Goal: Information Seeking & Learning: Learn about a topic

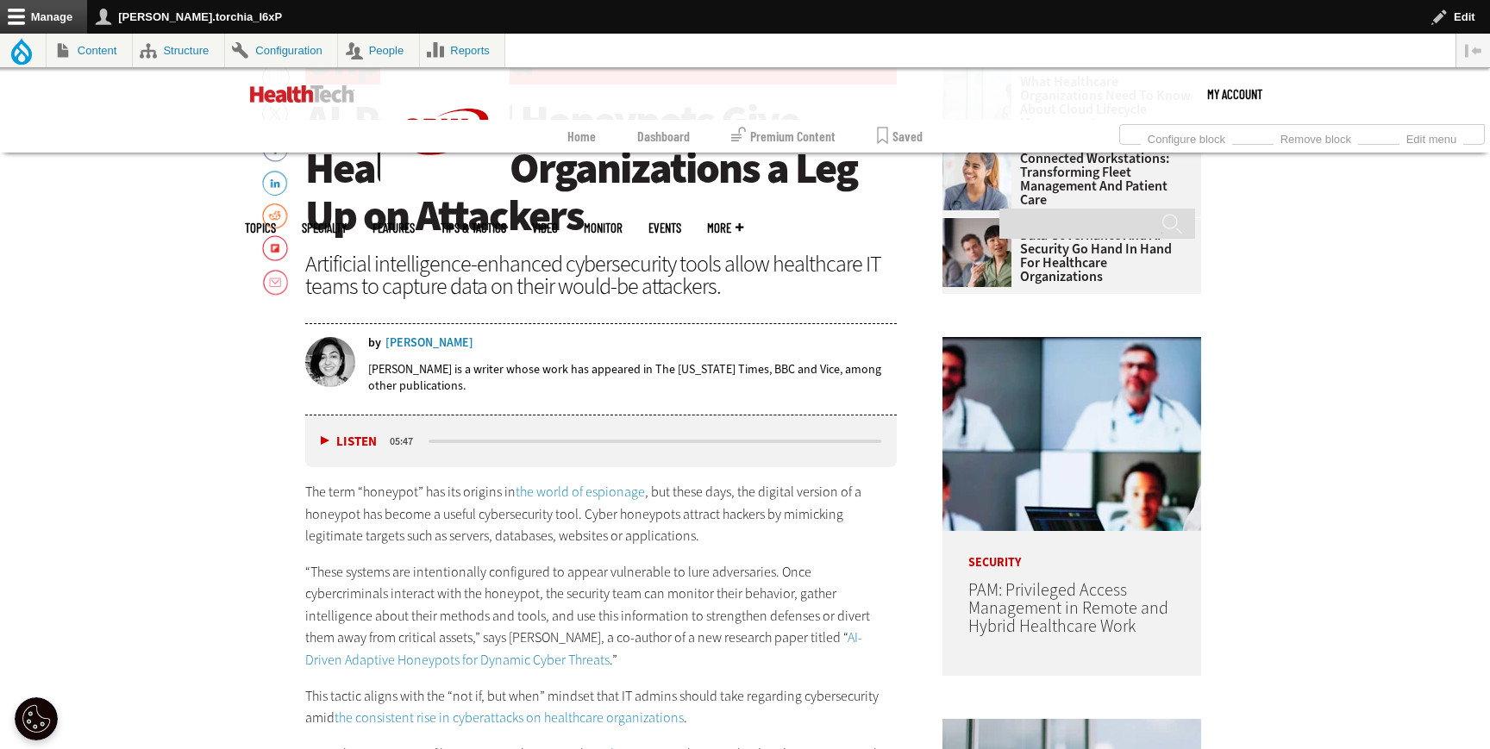
scroll to position [845, 0]
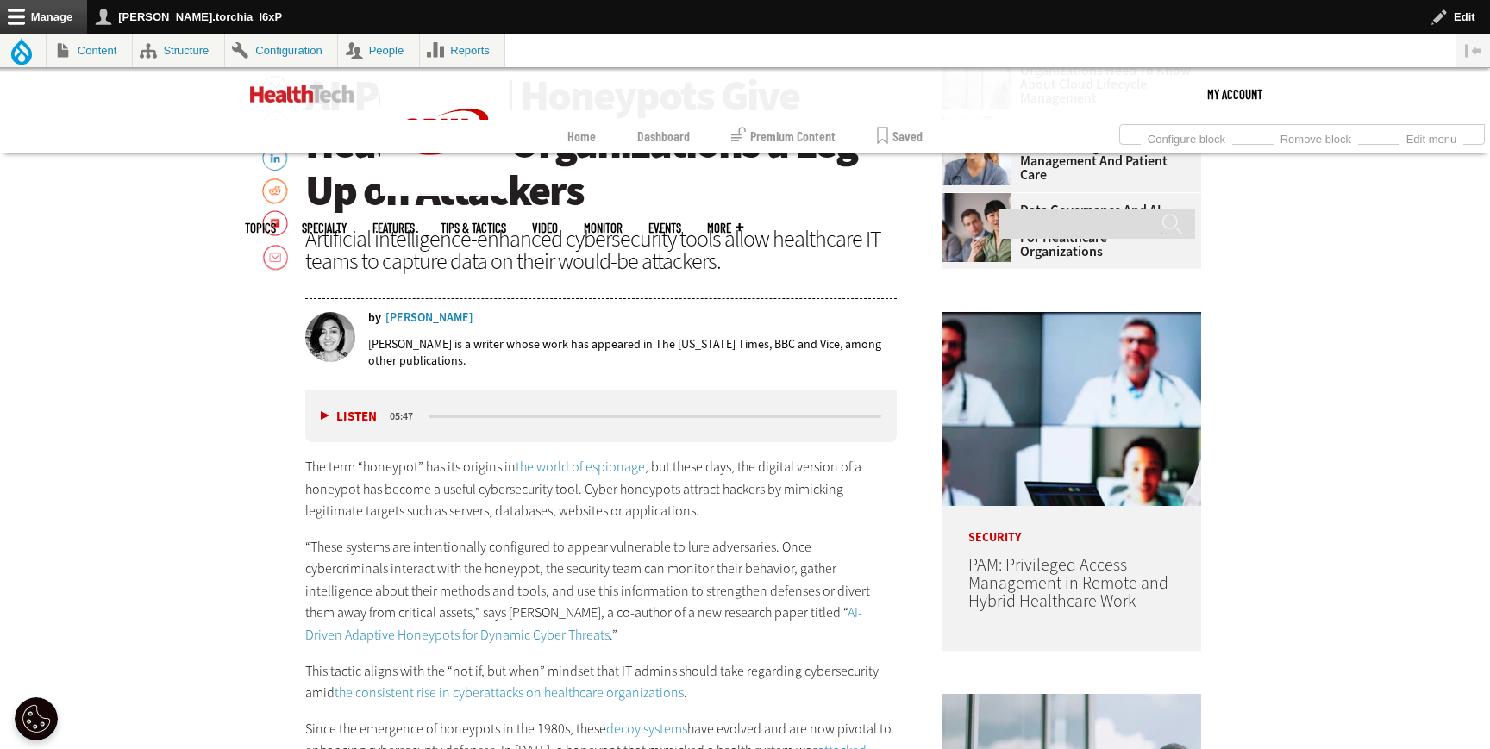
click at [594, 462] on link "the world of espionage" at bounding box center [580, 467] width 129 height 18
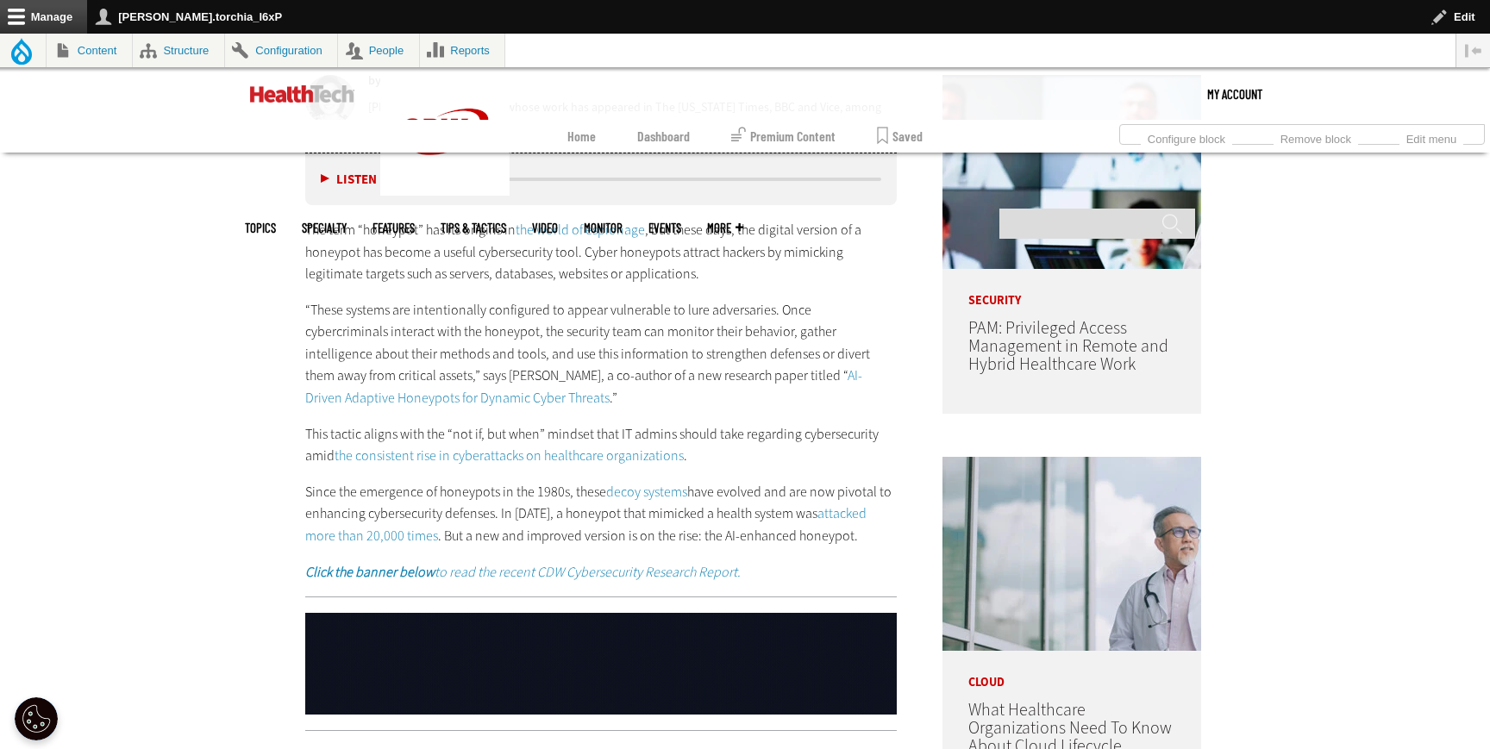
scroll to position [1084, 0]
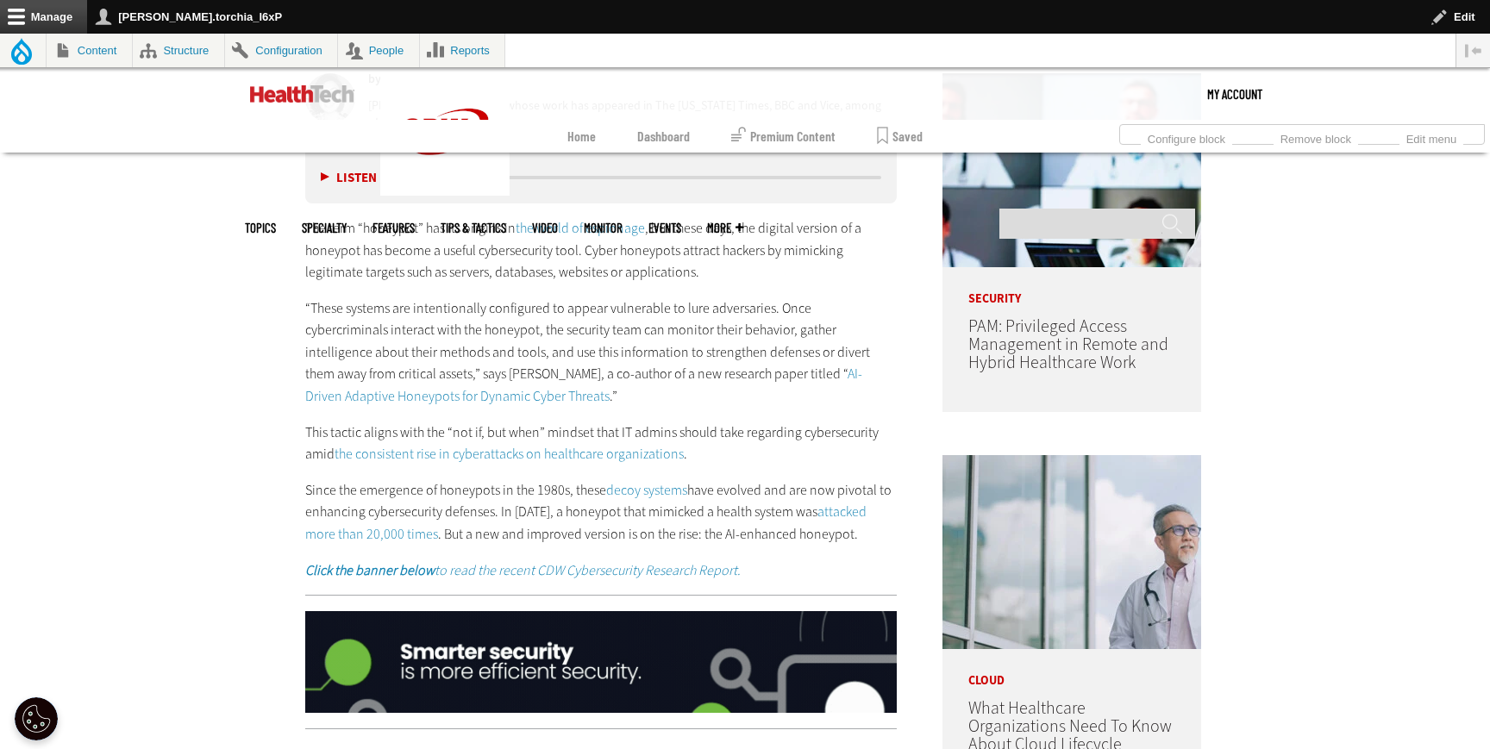
click at [773, 374] on link "AI-Driven Adaptive Honeypots for Dynamic Cyber Threats" at bounding box center [583, 385] width 557 height 41
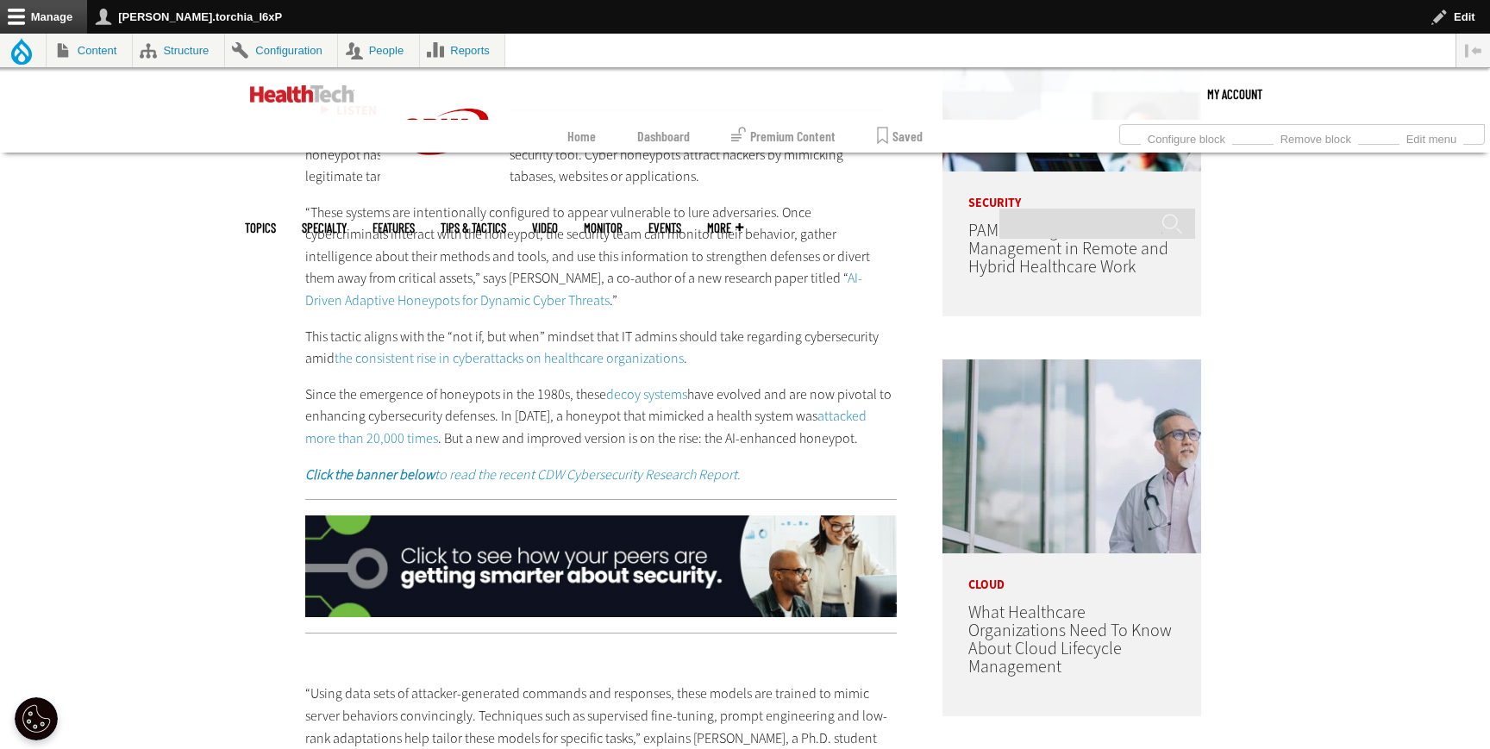
scroll to position [1192, 0]
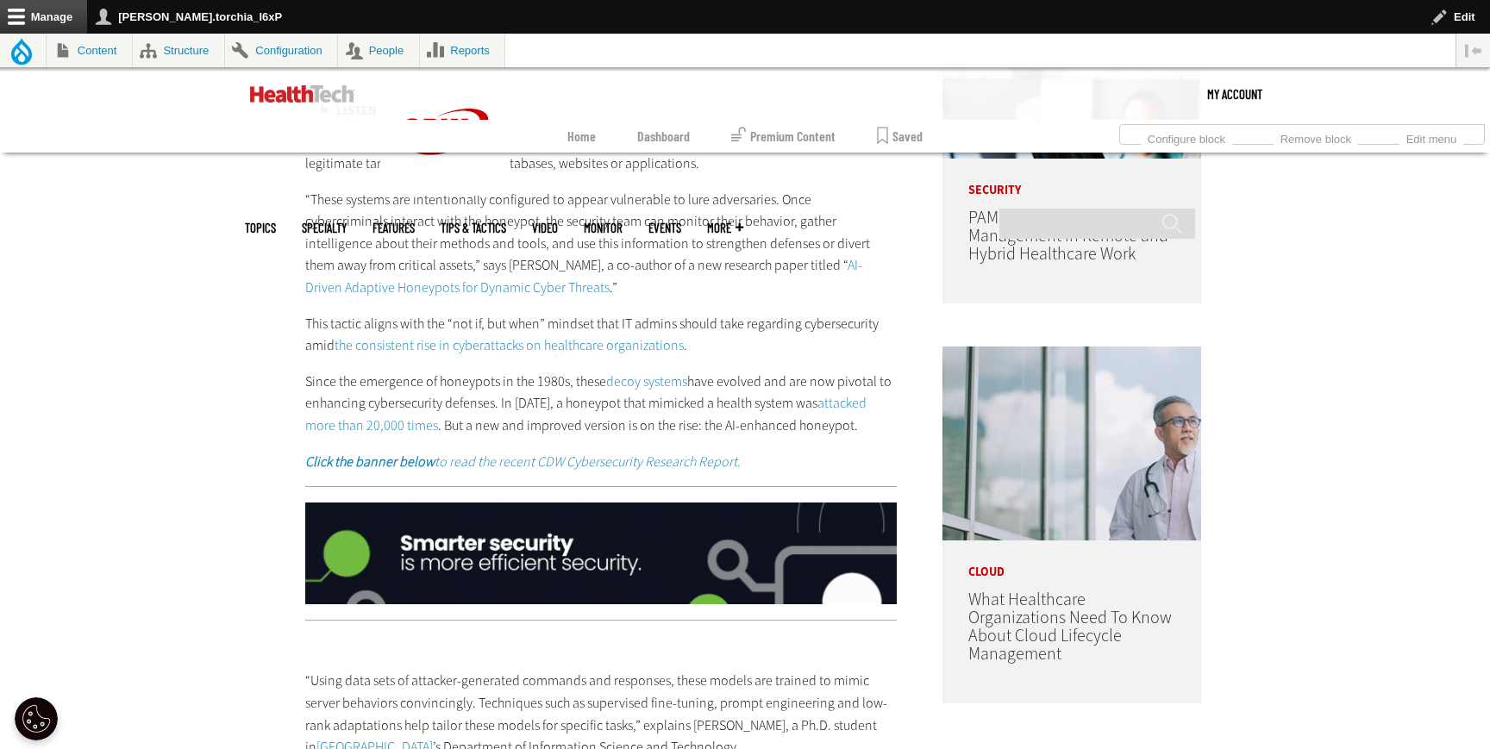
click at [434, 352] on link "the consistent rise in cyberattacks on healthcare organizations" at bounding box center [508, 345] width 349 height 18
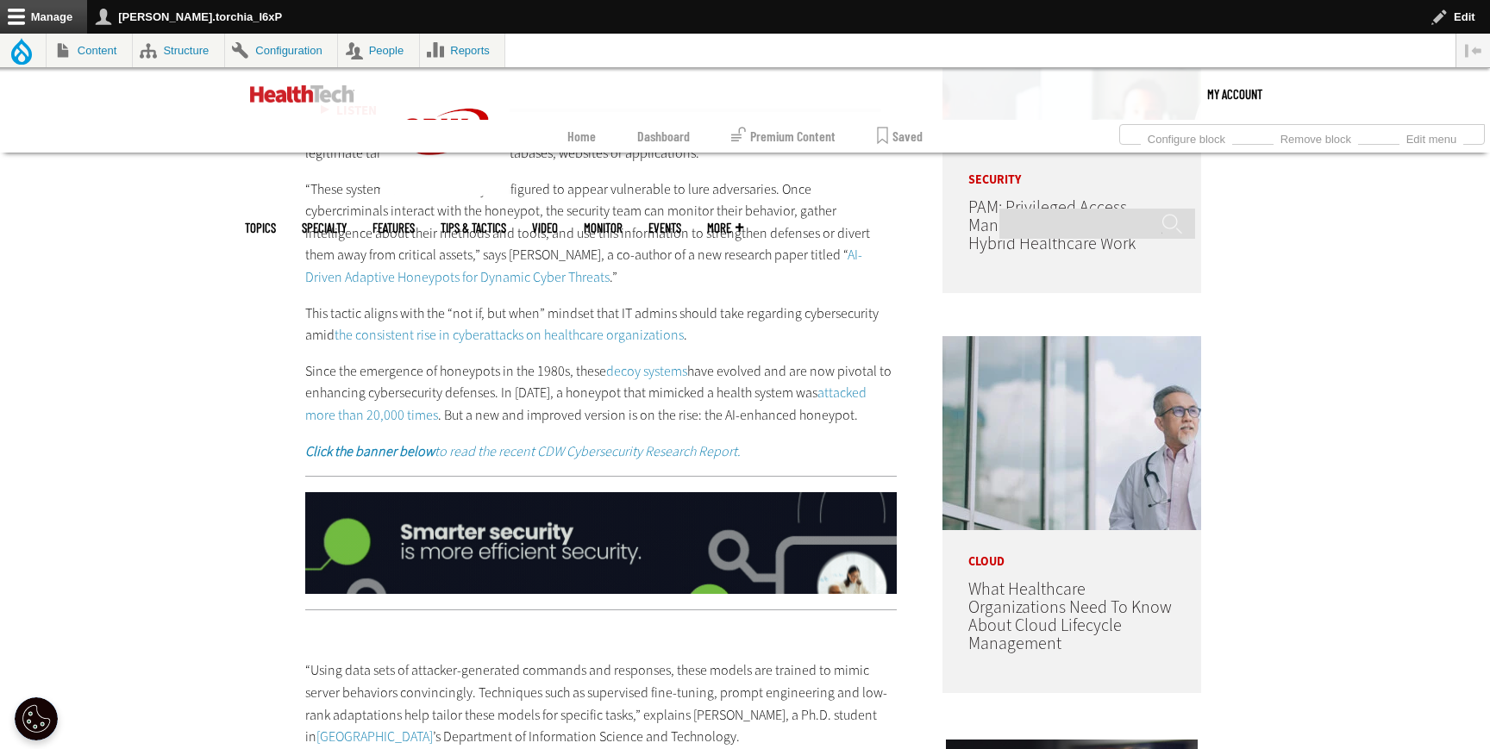
scroll to position [1203, 0]
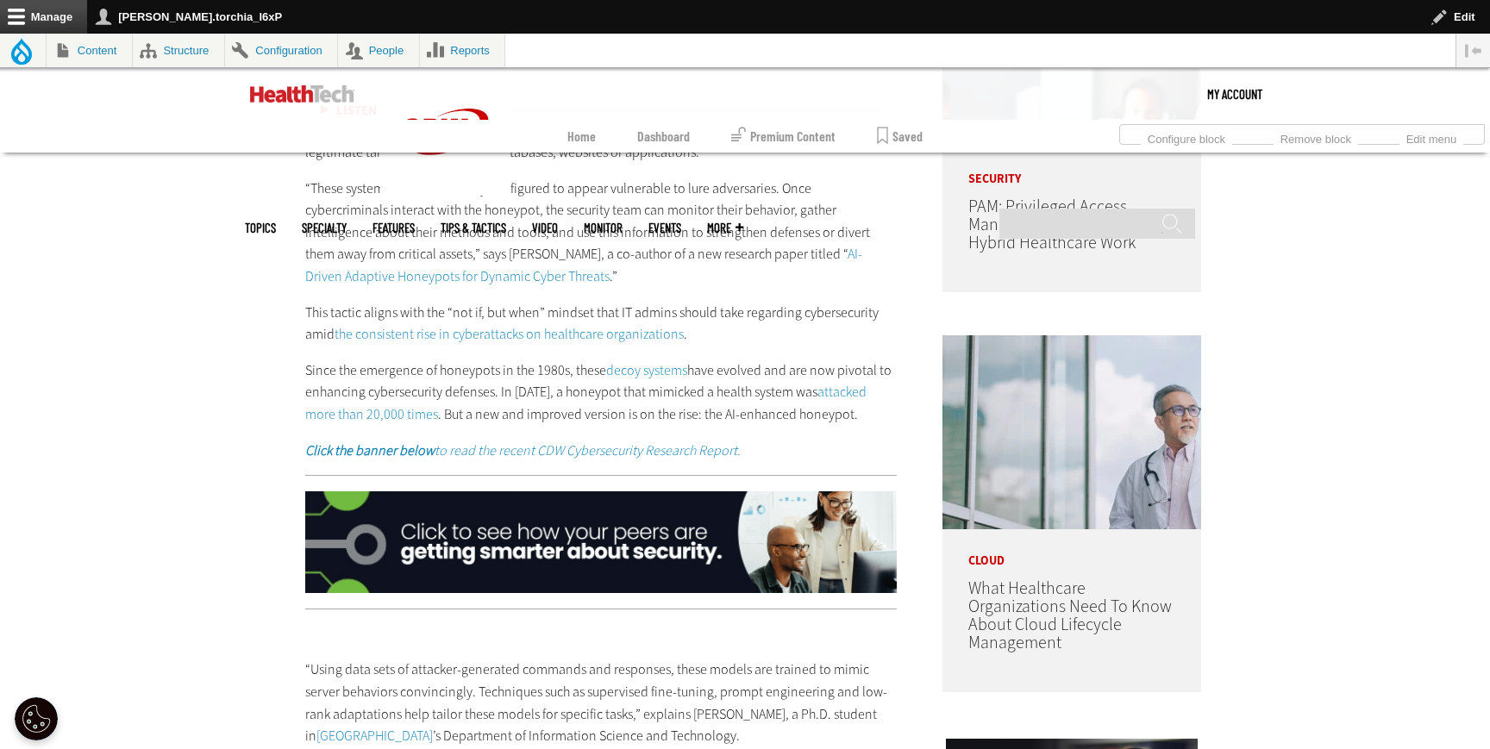
click at [631, 365] on link "decoy systems" at bounding box center [646, 370] width 81 height 18
click at [821, 391] on link "attacked more than 20,000 times" at bounding box center [585, 403] width 561 height 41
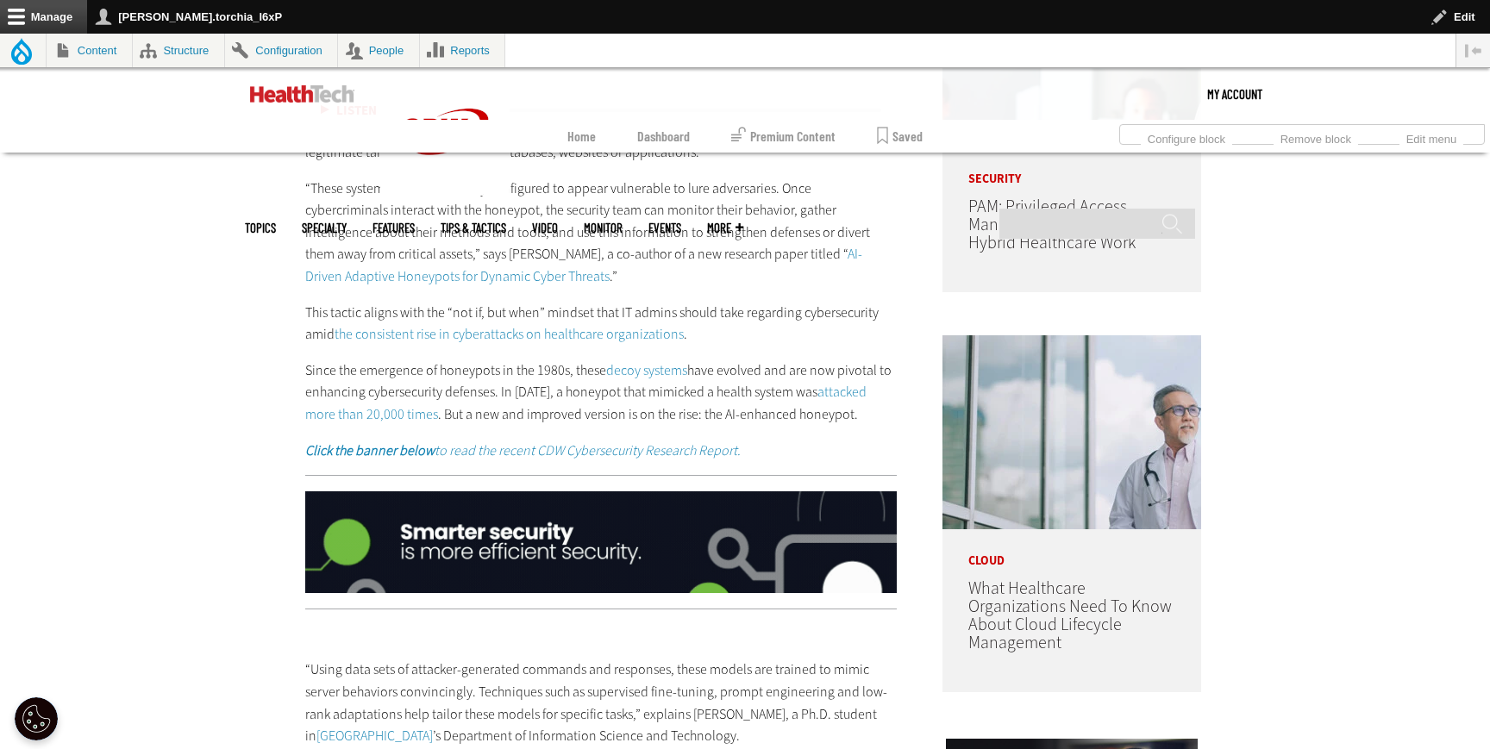
click at [578, 443] on em "Click the banner below to read the recent CDW Cybersecurity Research Report." at bounding box center [522, 450] width 435 height 18
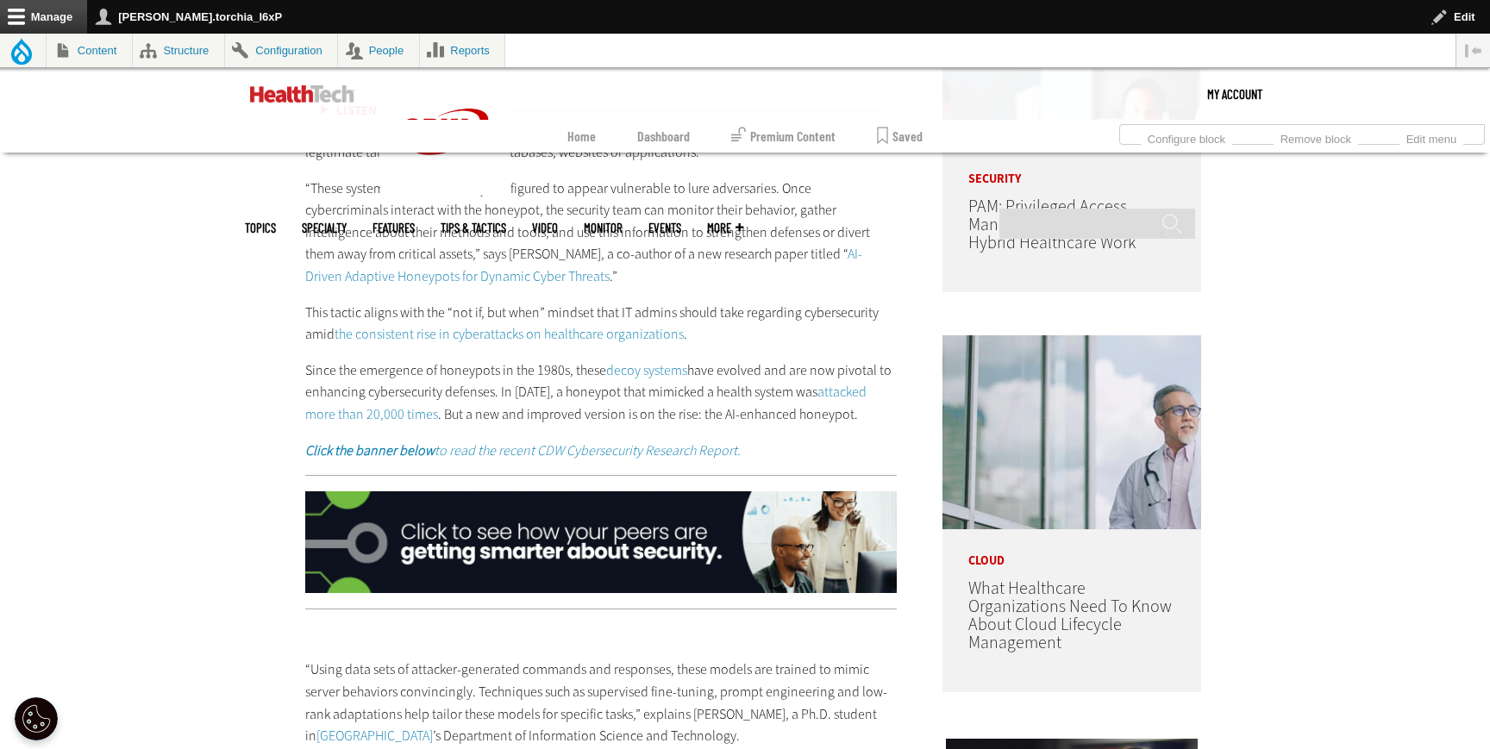
click at [459, 584] on img at bounding box center [600, 542] width 591 height 102
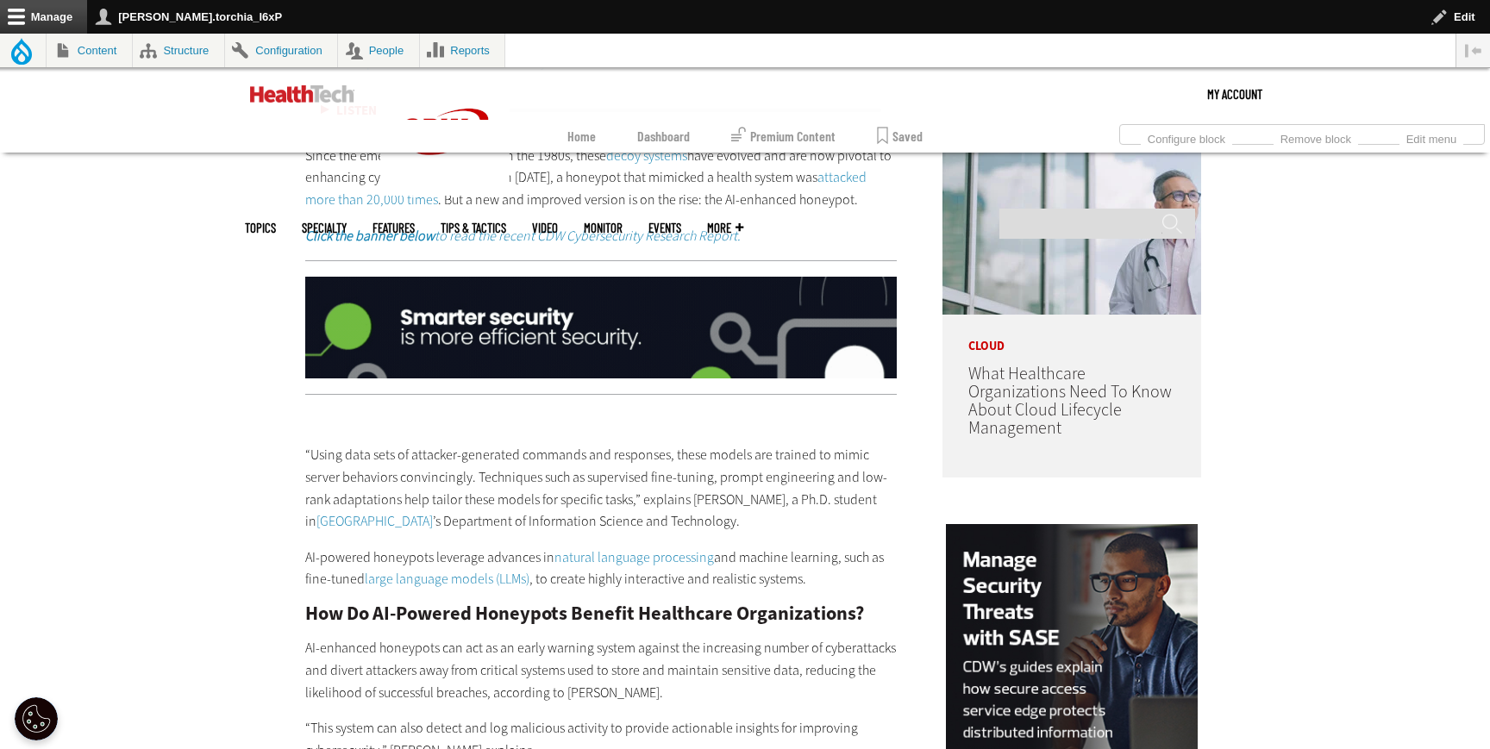
scroll to position [1429, 0]
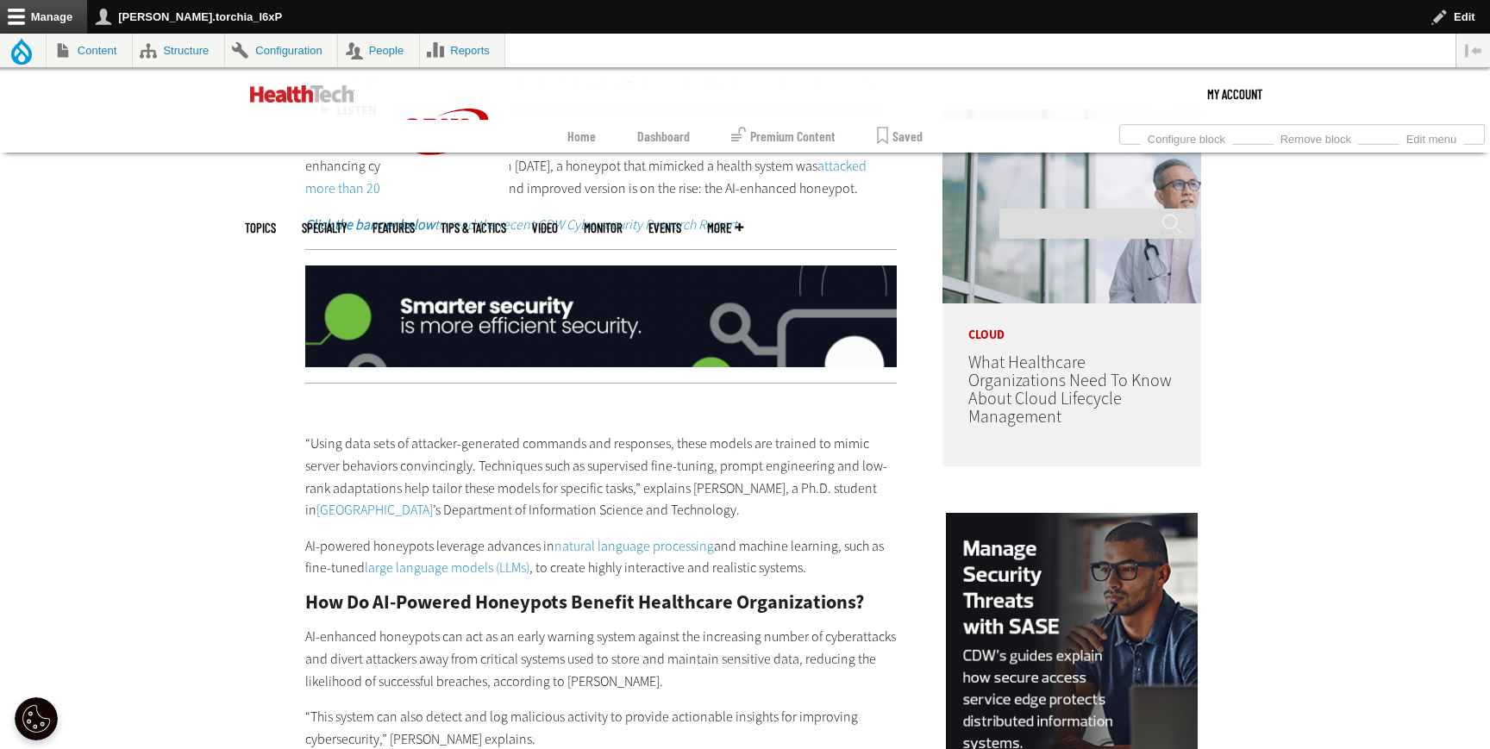
click at [350, 519] on p "“Using data sets of attacker-generated commands and responses, these models are…" at bounding box center [600, 477] width 591 height 88
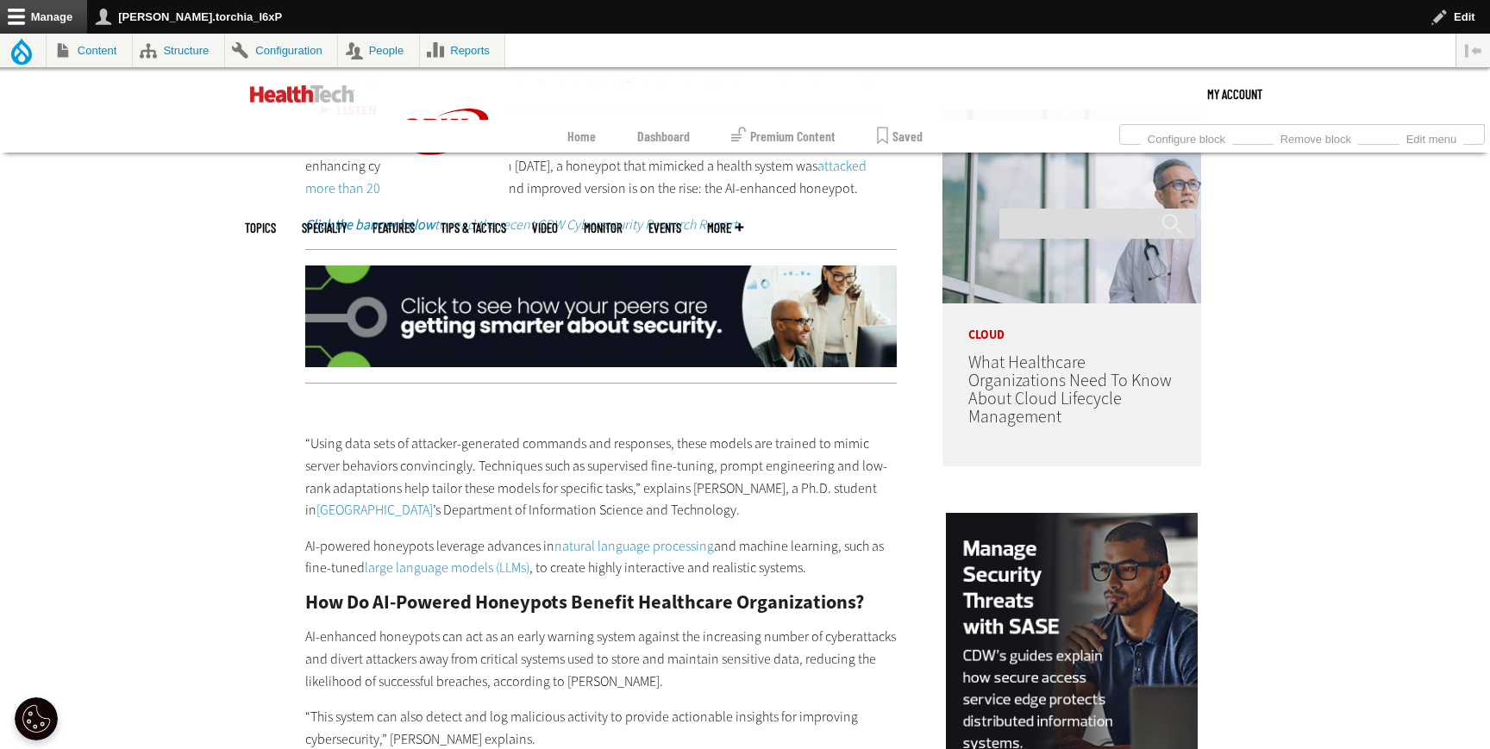
click at [350, 512] on link "SUNY Albany" at bounding box center [374, 510] width 116 height 18
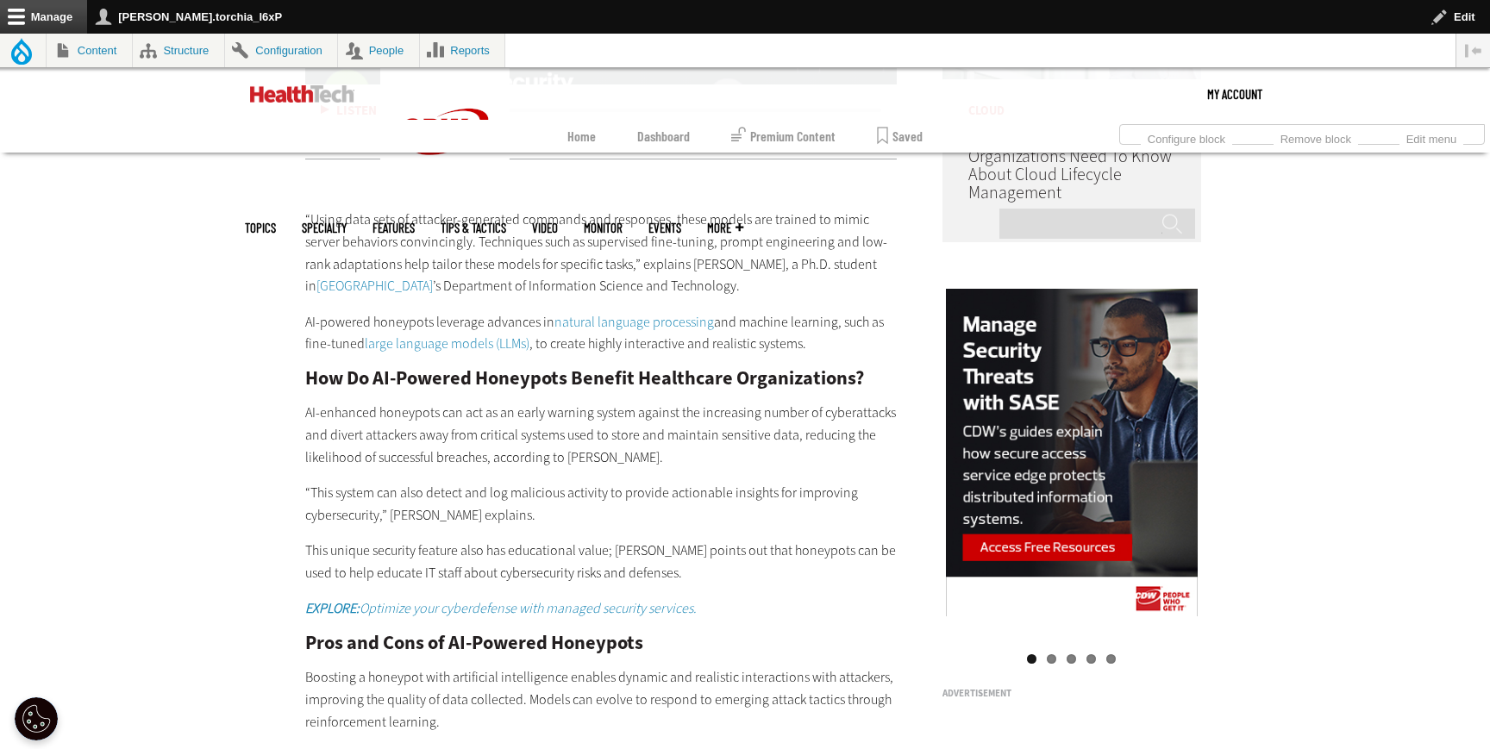
scroll to position [1686, 0]
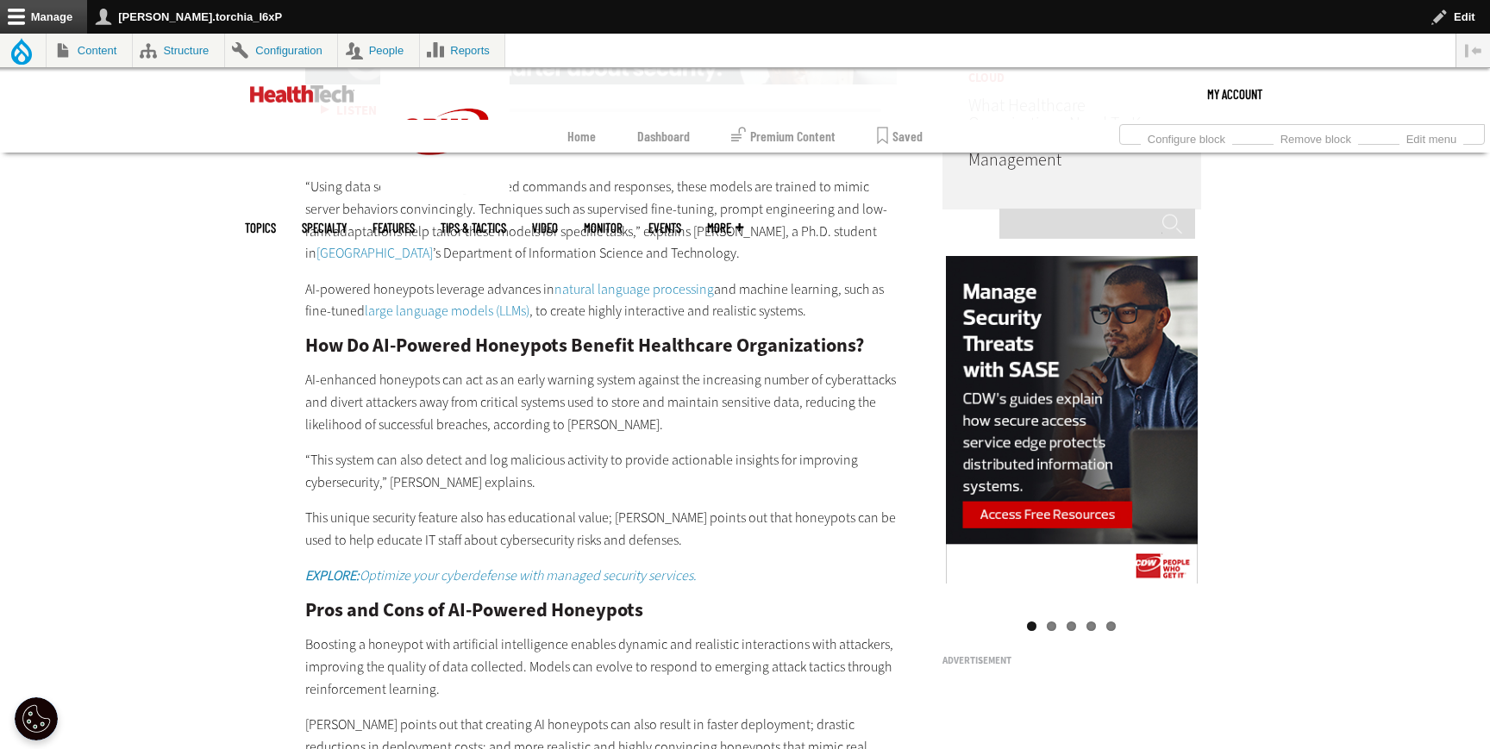
click at [630, 286] on link "natural language processing" at bounding box center [633, 289] width 159 height 18
click at [445, 309] on link "large language models (LLMs)" at bounding box center [447, 311] width 165 height 18
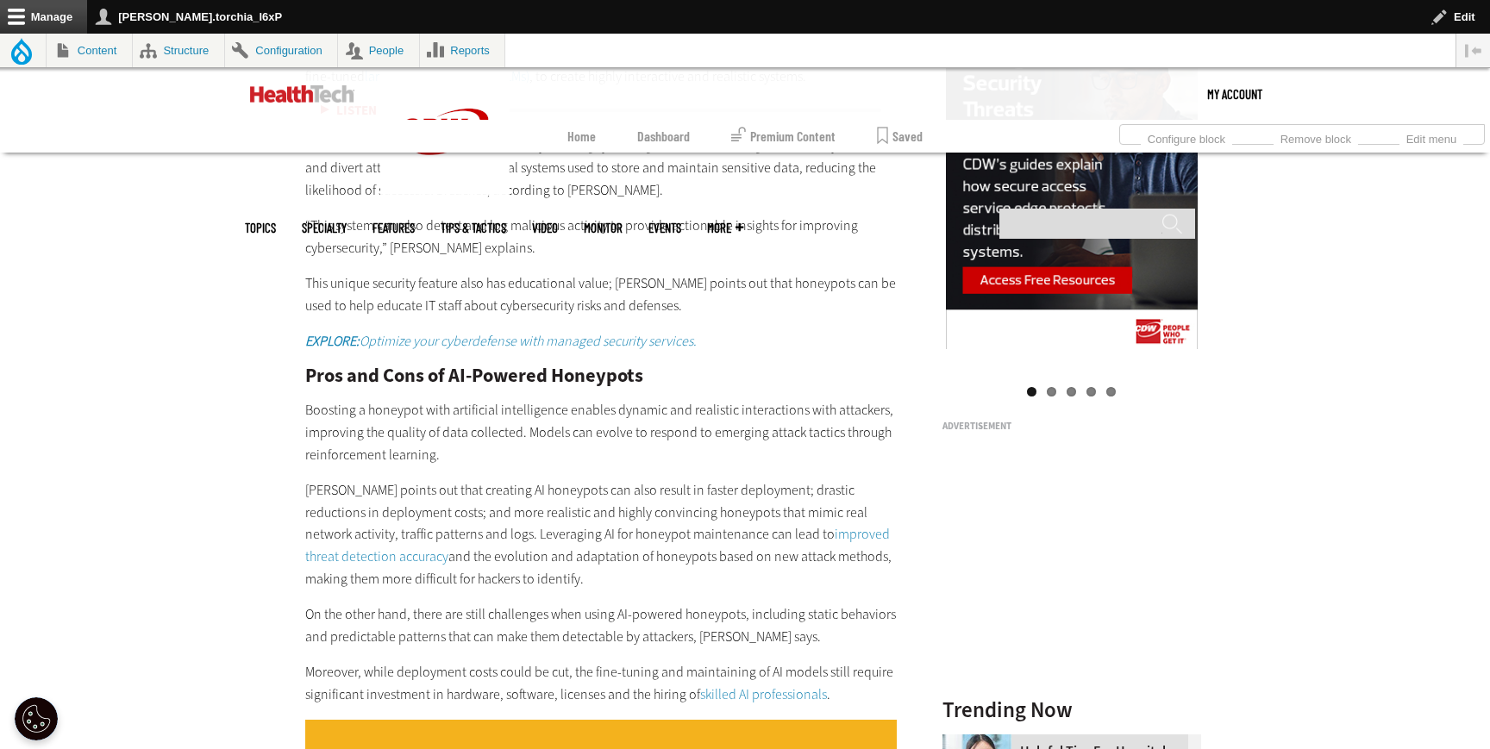
scroll to position [1925, 0]
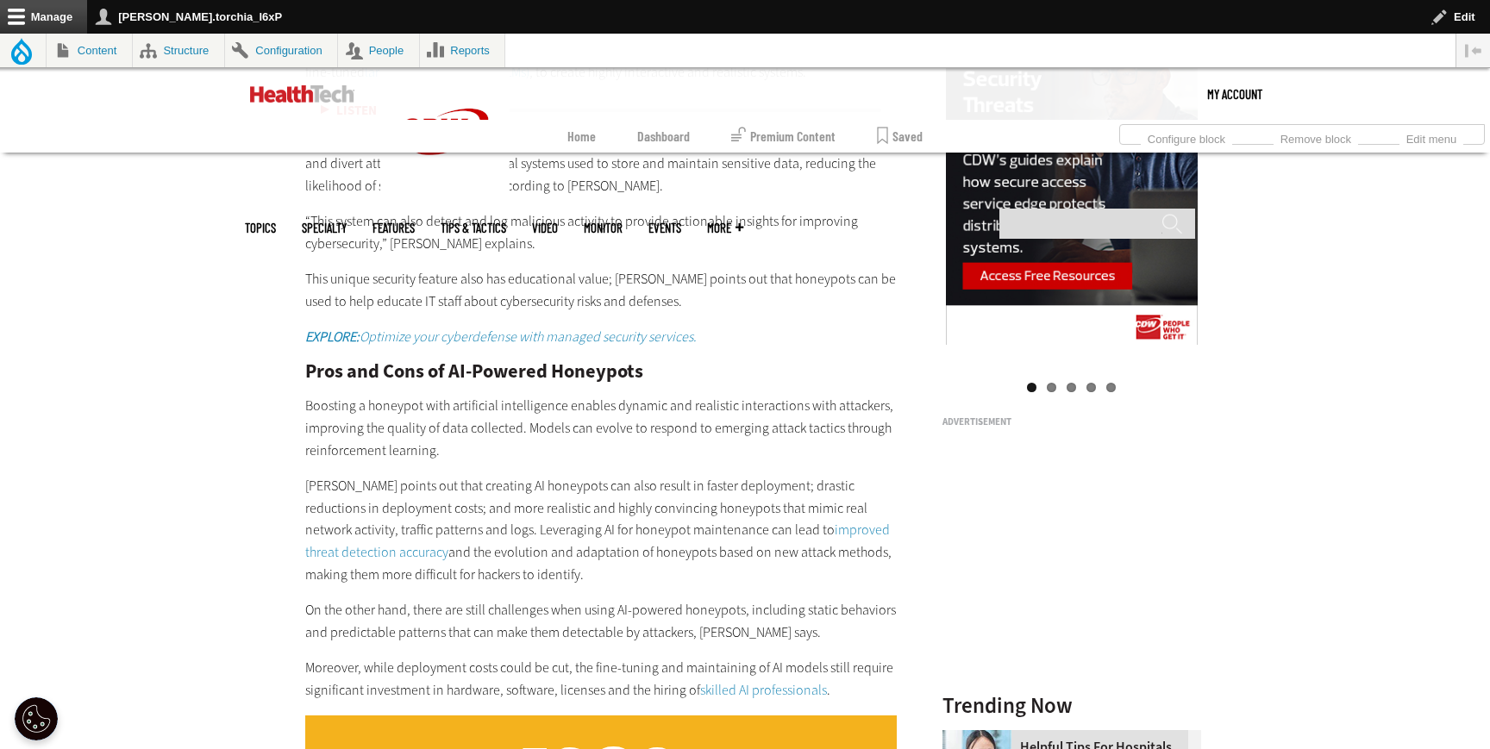
click at [462, 335] on em "EXPLORE: Optimize your cyberdefense with managed security services." at bounding box center [500, 337] width 391 height 18
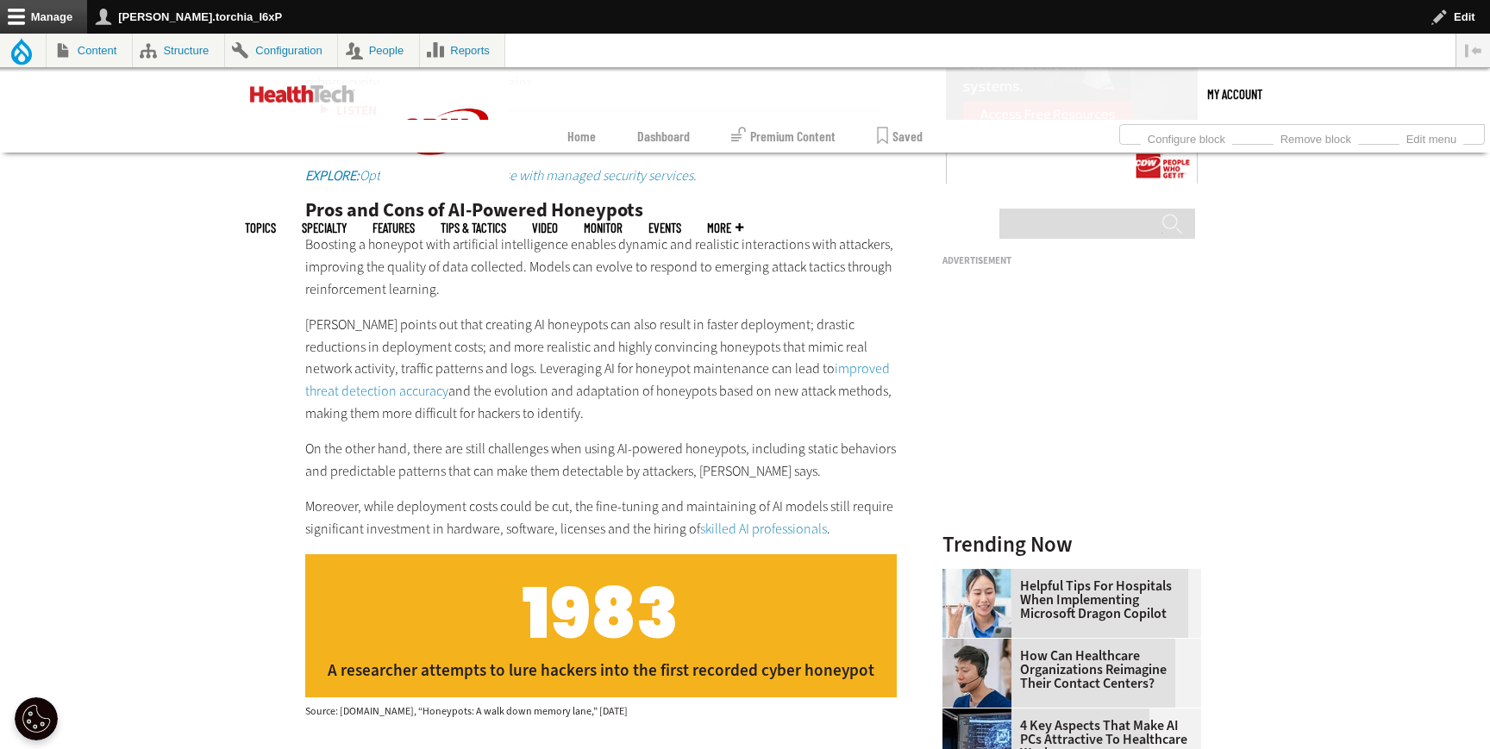
scroll to position [2147, 0]
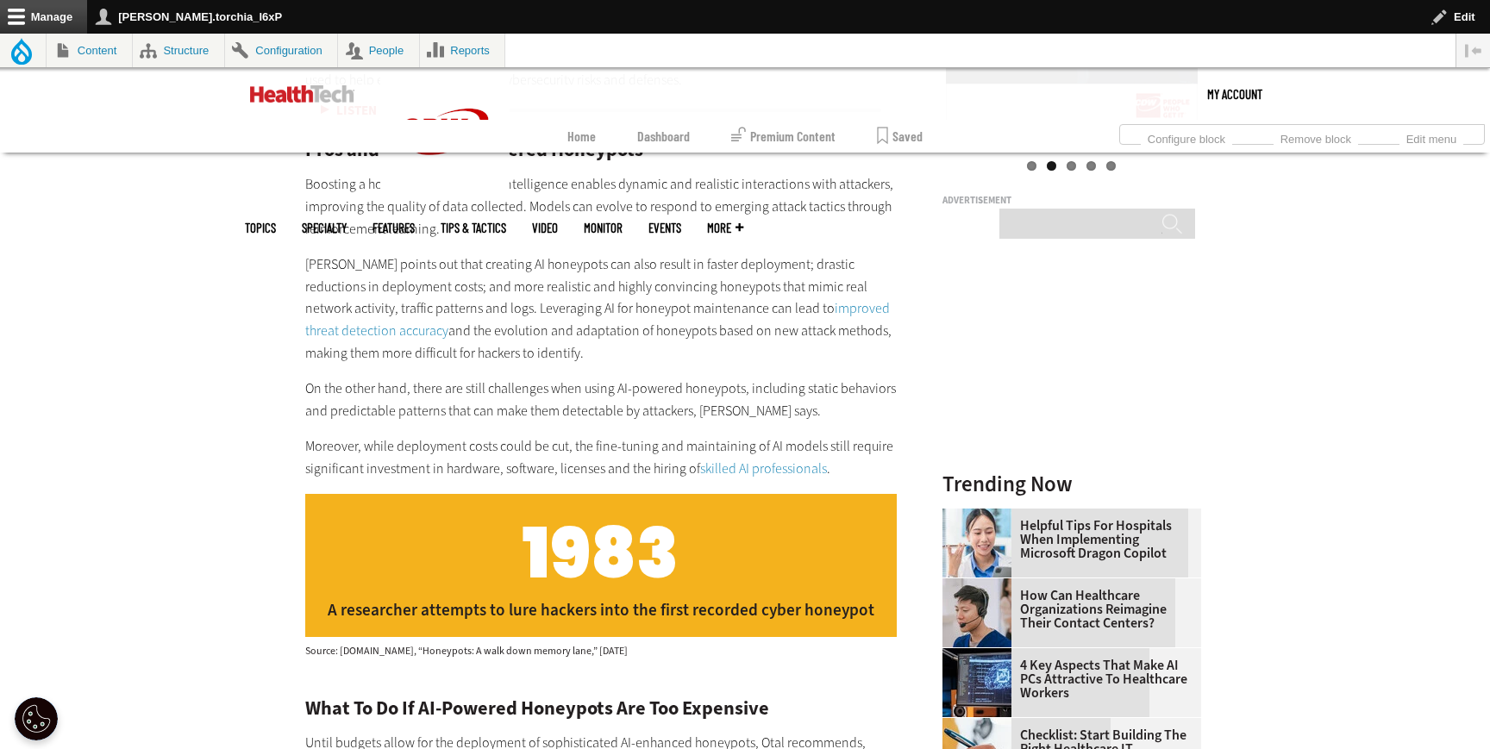
click at [766, 307] on link "improved threat detection accuracy" at bounding box center [597, 319] width 584 height 41
click at [770, 469] on link "skilled AI professionals" at bounding box center [763, 468] width 127 height 18
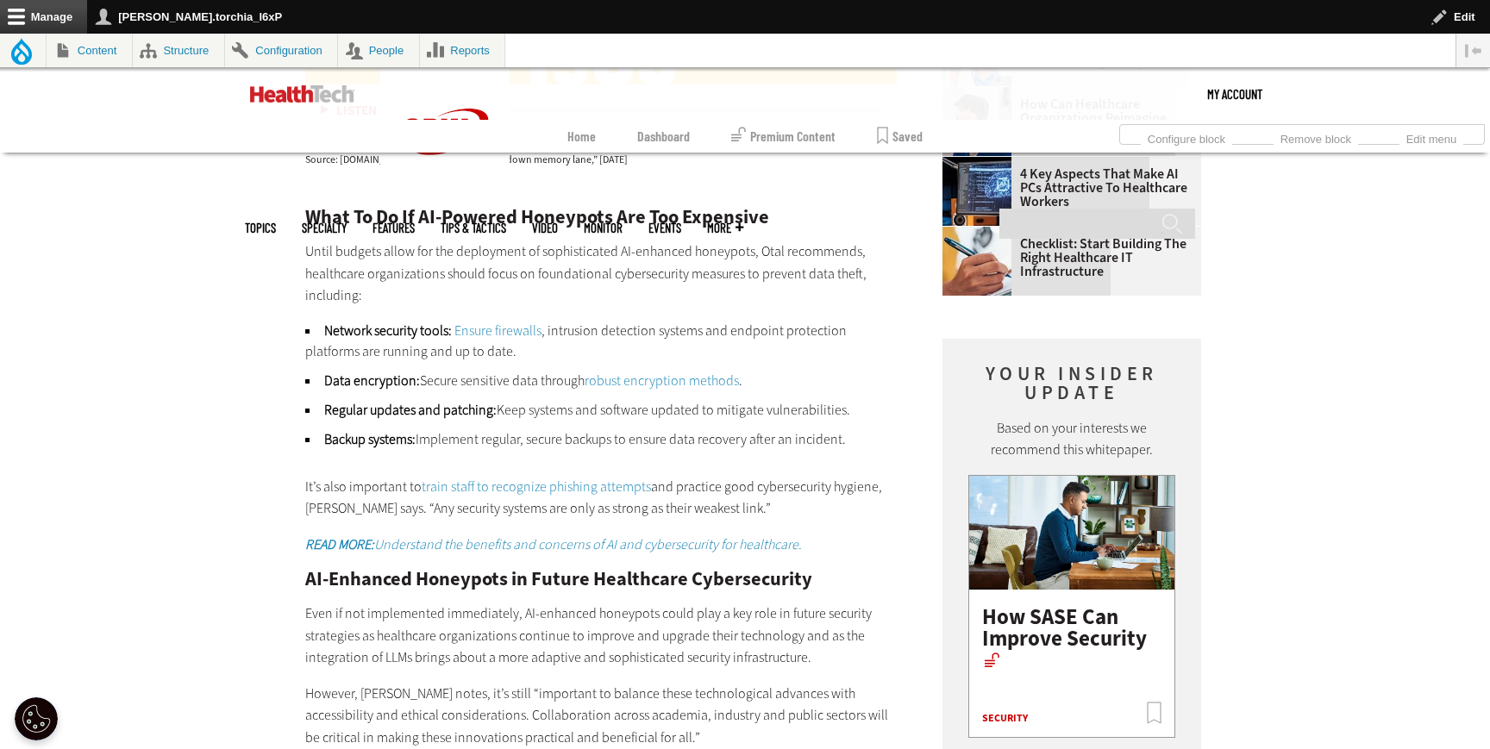
scroll to position [2639, 0]
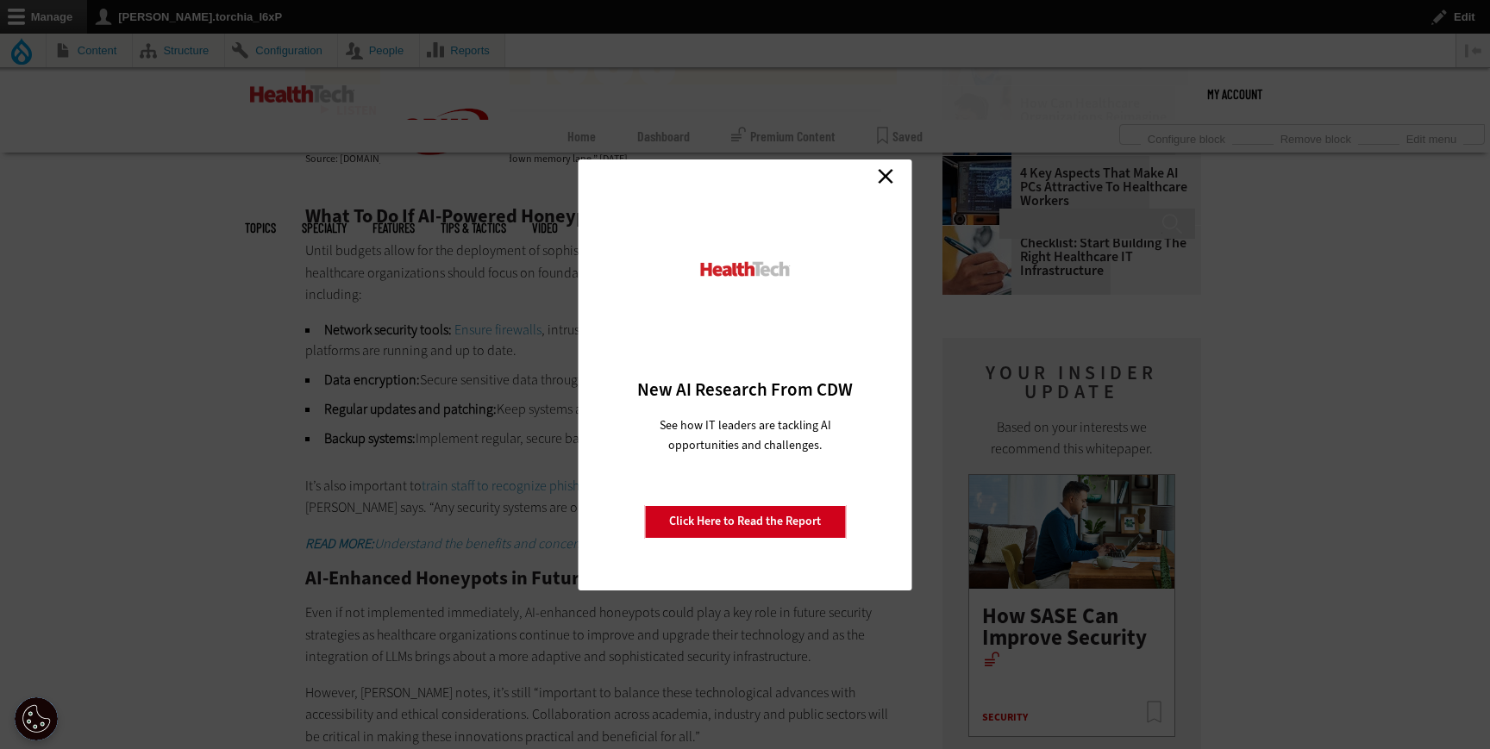
click at [886, 174] on link "Close" at bounding box center [885, 177] width 26 height 26
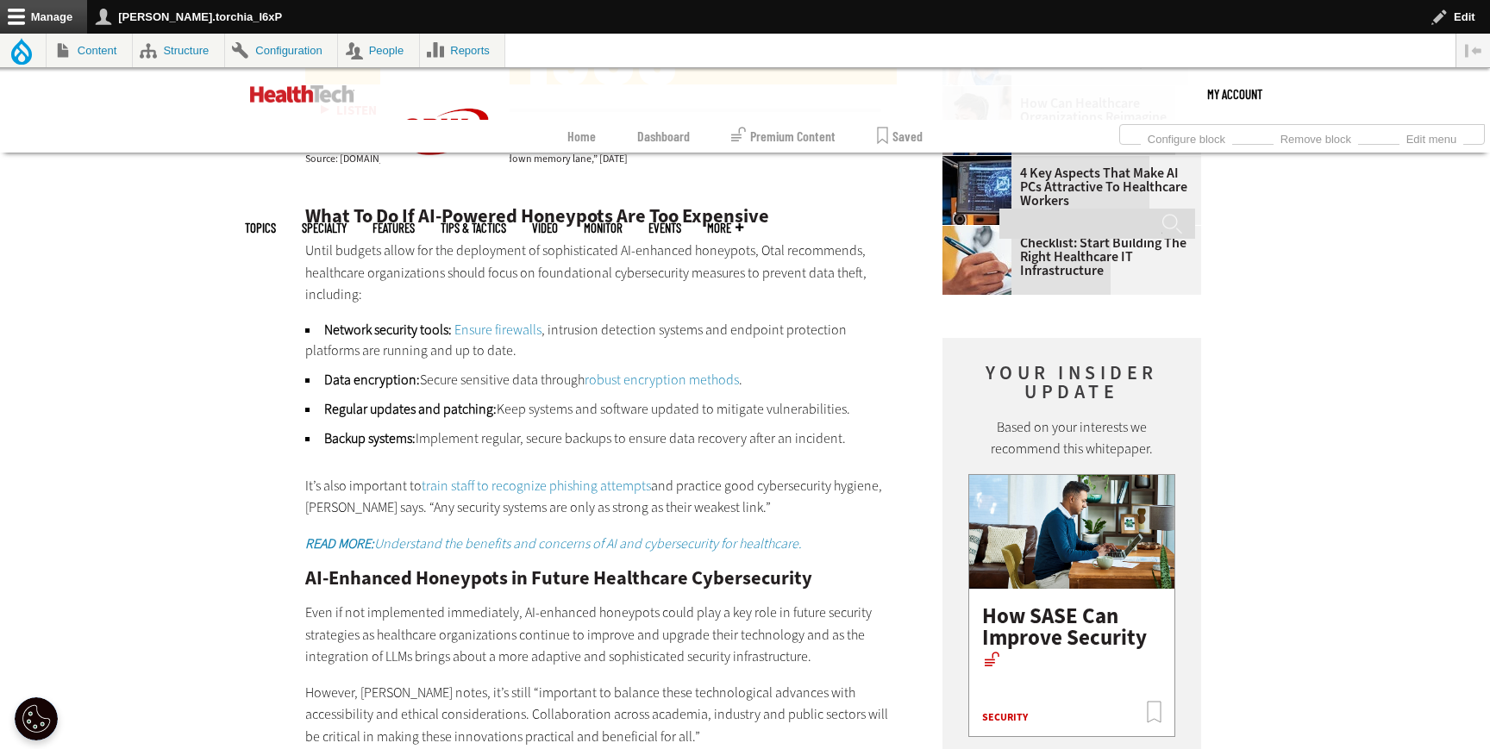
click at [483, 328] on link "Ensure firewalls" at bounding box center [497, 330] width 87 height 18
click at [621, 380] on link "robust encryption methods" at bounding box center [661, 379] width 154 height 18
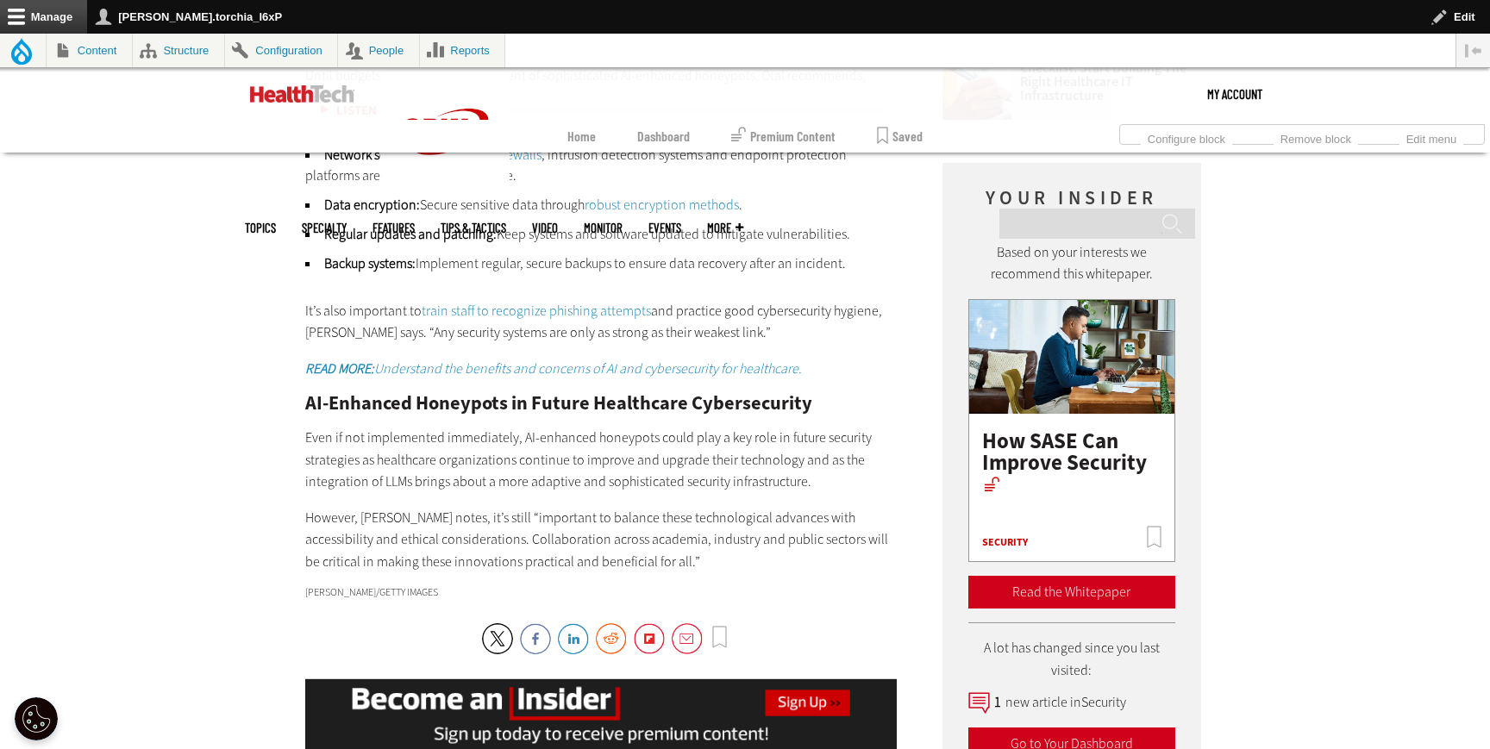
scroll to position [2824, 0]
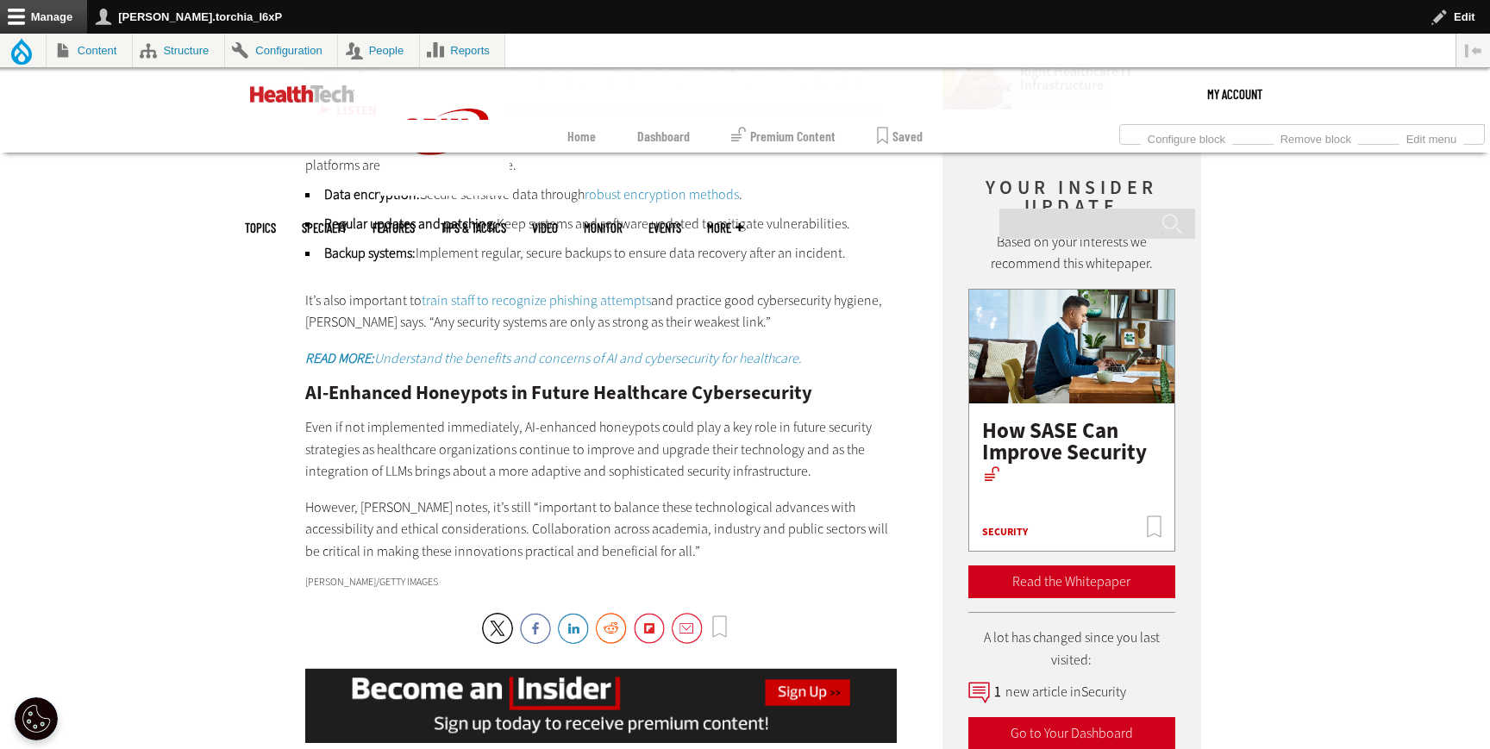
click at [507, 307] on link "train staff to recognize phishing attempts" at bounding box center [536, 300] width 229 height 18
click at [341, 353] on strong "READ MORE:" at bounding box center [339, 358] width 69 height 18
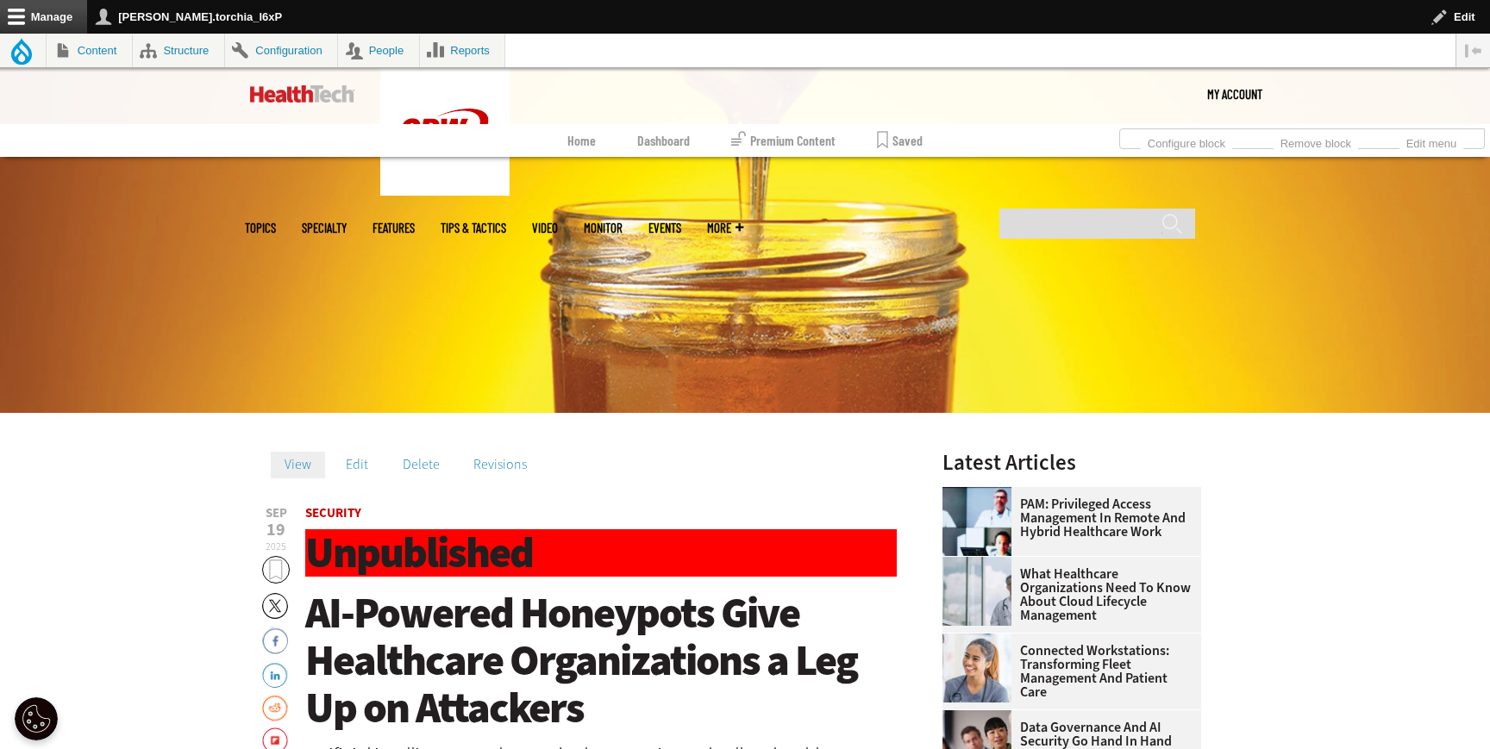
scroll to position [344, 0]
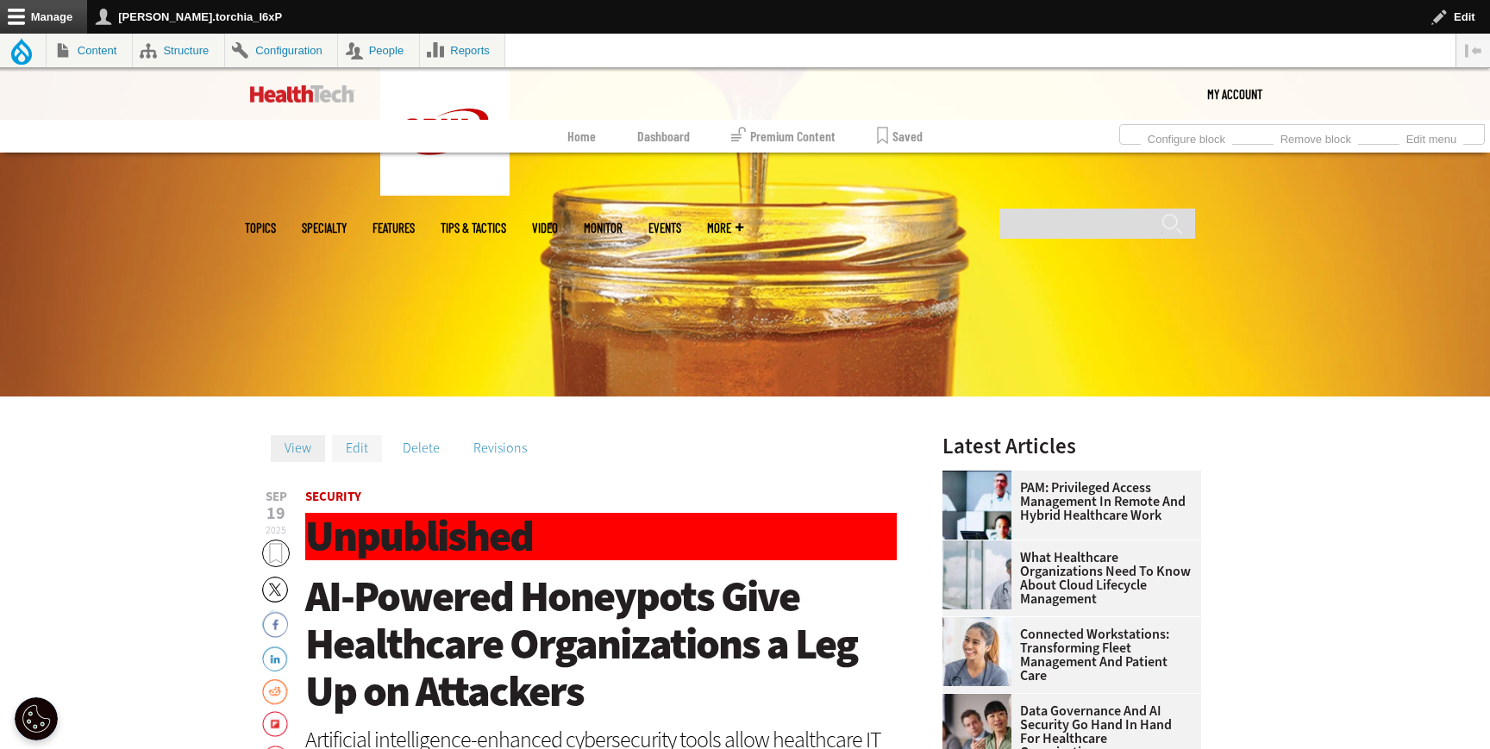
click at [359, 458] on link "Edit" at bounding box center [357, 448] width 50 height 26
